Goal: Task Accomplishment & Management: Manage account settings

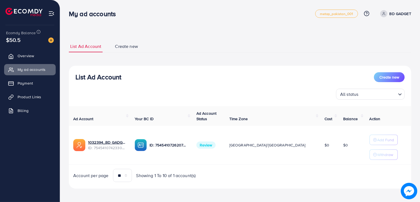
click at [1, 1] on div at bounding box center [30, 9] width 60 height 19
click at [34, 56] on span "Overview" at bounding box center [27, 55] width 16 height 5
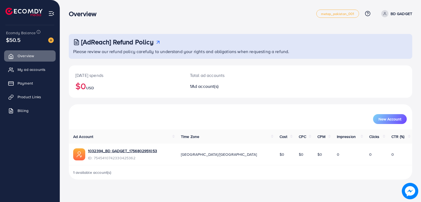
click at [385, 13] on circle at bounding box center [384, 12] width 1 height 1
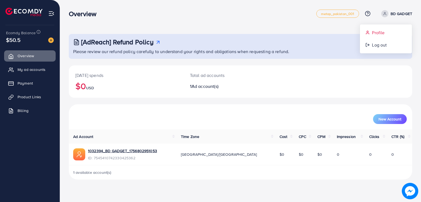
click at [382, 32] on span "Profile" at bounding box center [378, 32] width 13 height 7
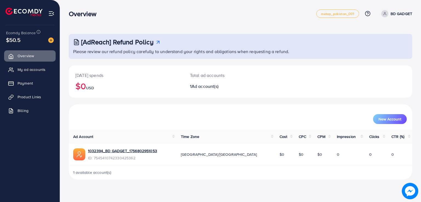
select select "**********"
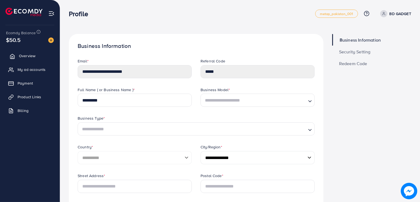
click at [22, 52] on link "Overview" at bounding box center [30, 55] width 52 height 11
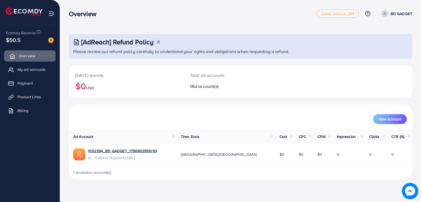
click at [22, 52] on link "Overview" at bounding box center [30, 55] width 52 height 11
click at [29, 71] on span "My ad accounts" at bounding box center [33, 69] width 28 height 5
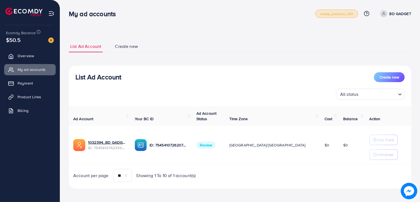
click at [320, 14] on span "metap_pakistan_001" at bounding box center [336, 14] width 33 height 4
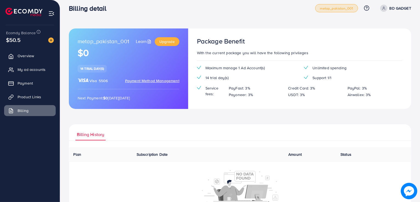
scroll to position [5, 0]
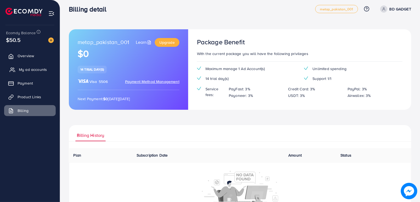
click at [19, 72] on span "My ad accounts" at bounding box center [33, 69] width 28 height 5
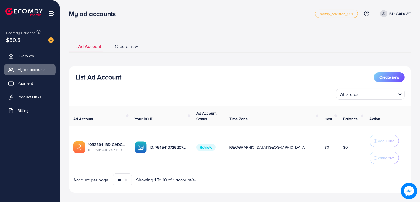
click at [215, 147] on span "Review" at bounding box center [205, 147] width 19 height 7
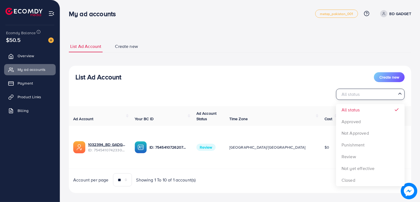
click at [363, 95] on input "Search for option" at bounding box center [366, 94] width 57 height 8
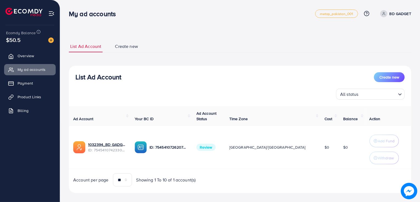
click at [320, 168] on td "$0" at bounding box center [329, 147] width 19 height 43
click at [49, 56] on link "Overview" at bounding box center [30, 55] width 52 height 11
